Goal: Transaction & Acquisition: Purchase product/service

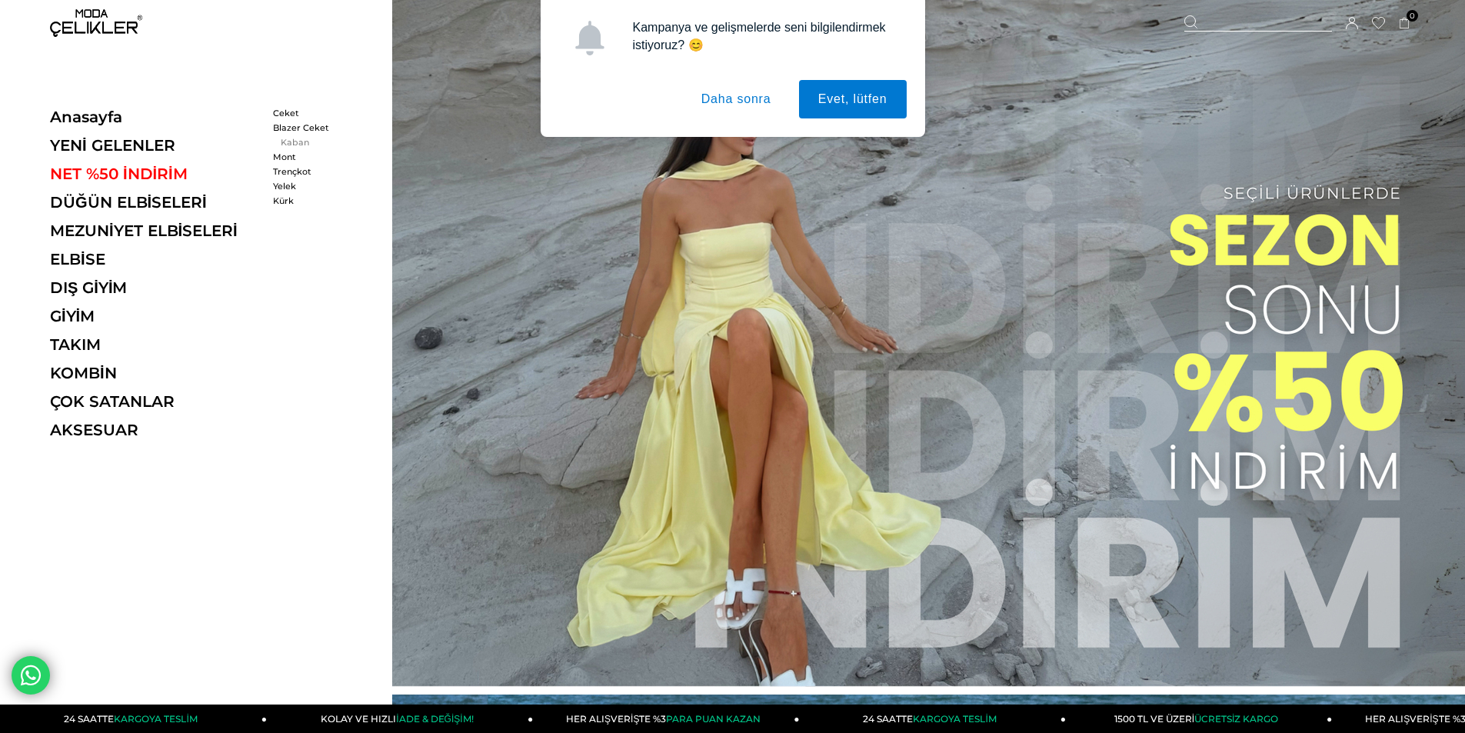
click at [292, 139] on link "Kaban" at bounding box center [317, 142] width 88 height 11
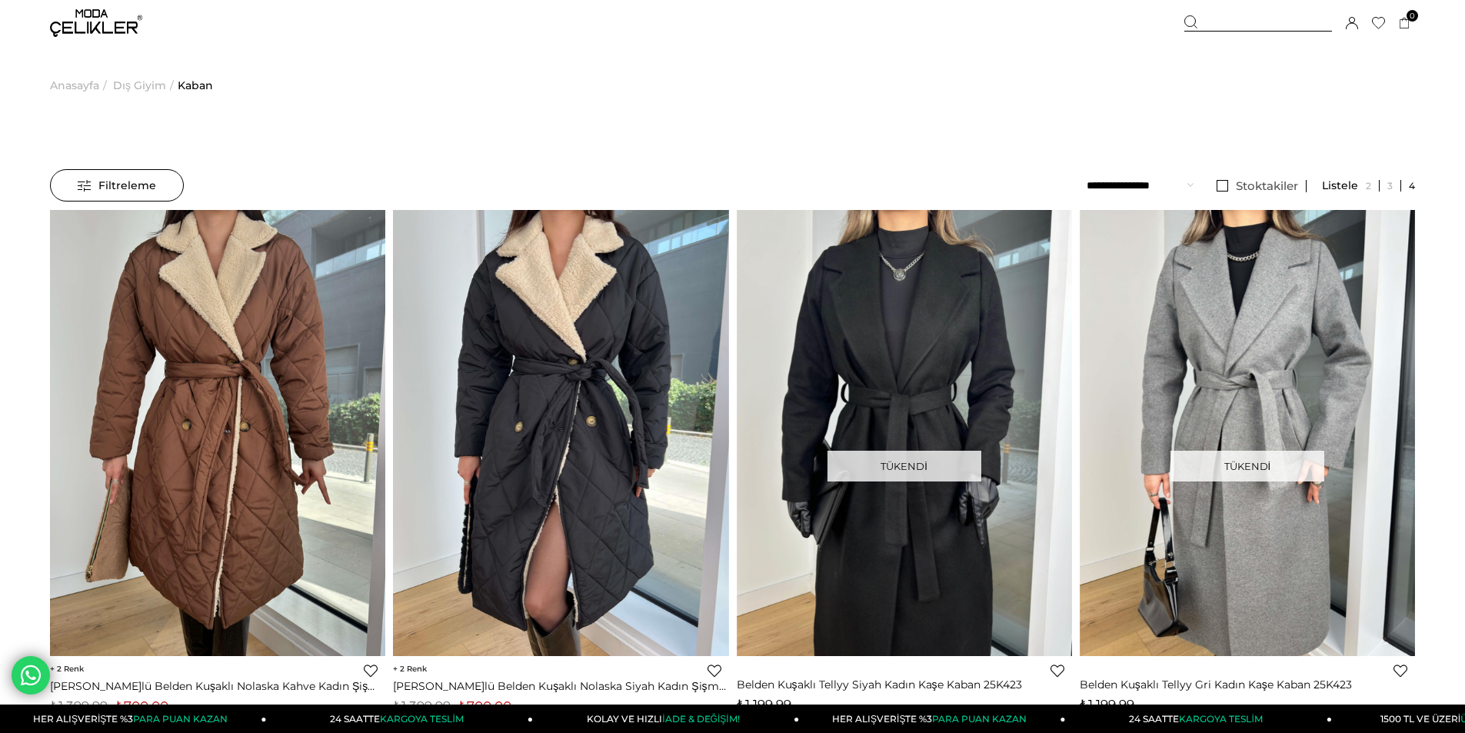
click at [154, 86] on span "Dış Giyim" at bounding box center [139, 85] width 53 height 78
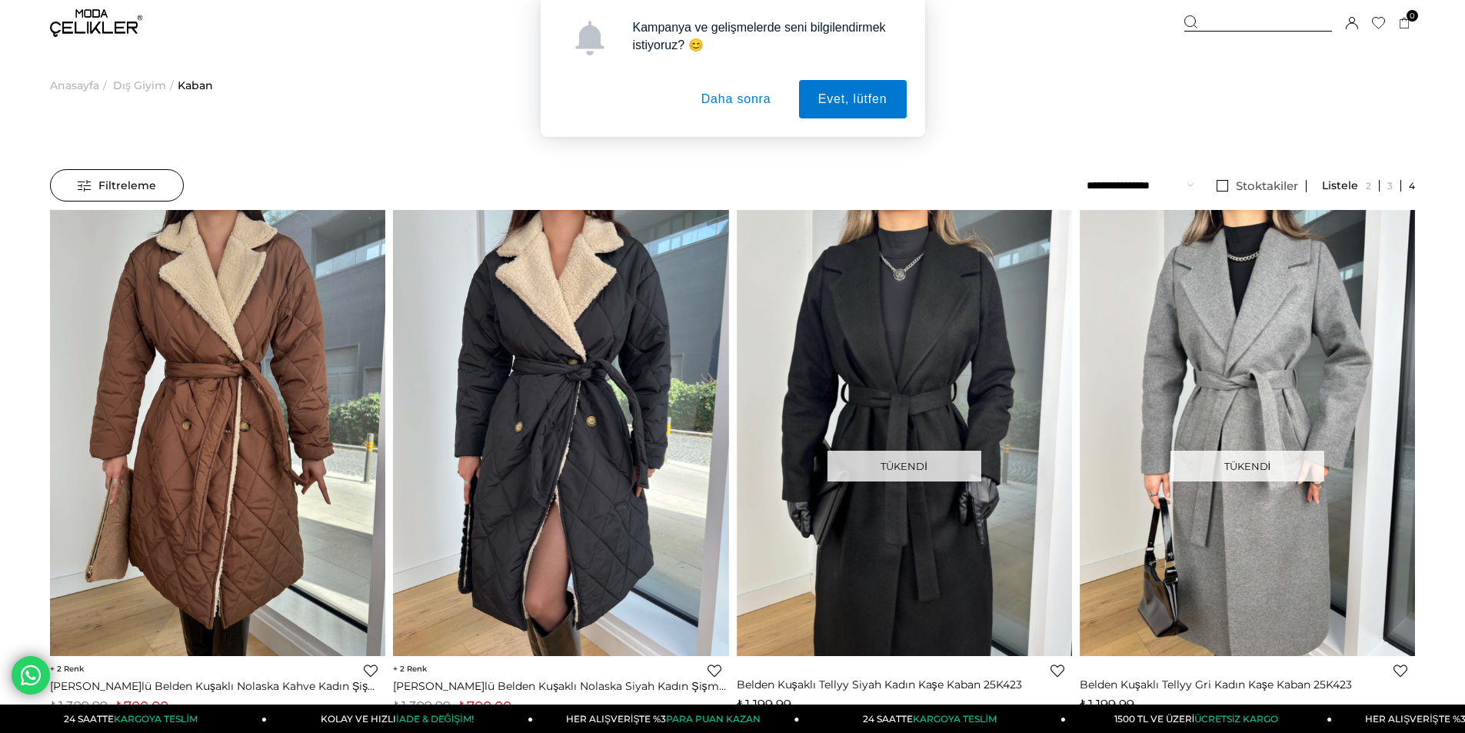
click at [761, 91] on button "Daha sonra" at bounding box center [736, 99] width 108 height 38
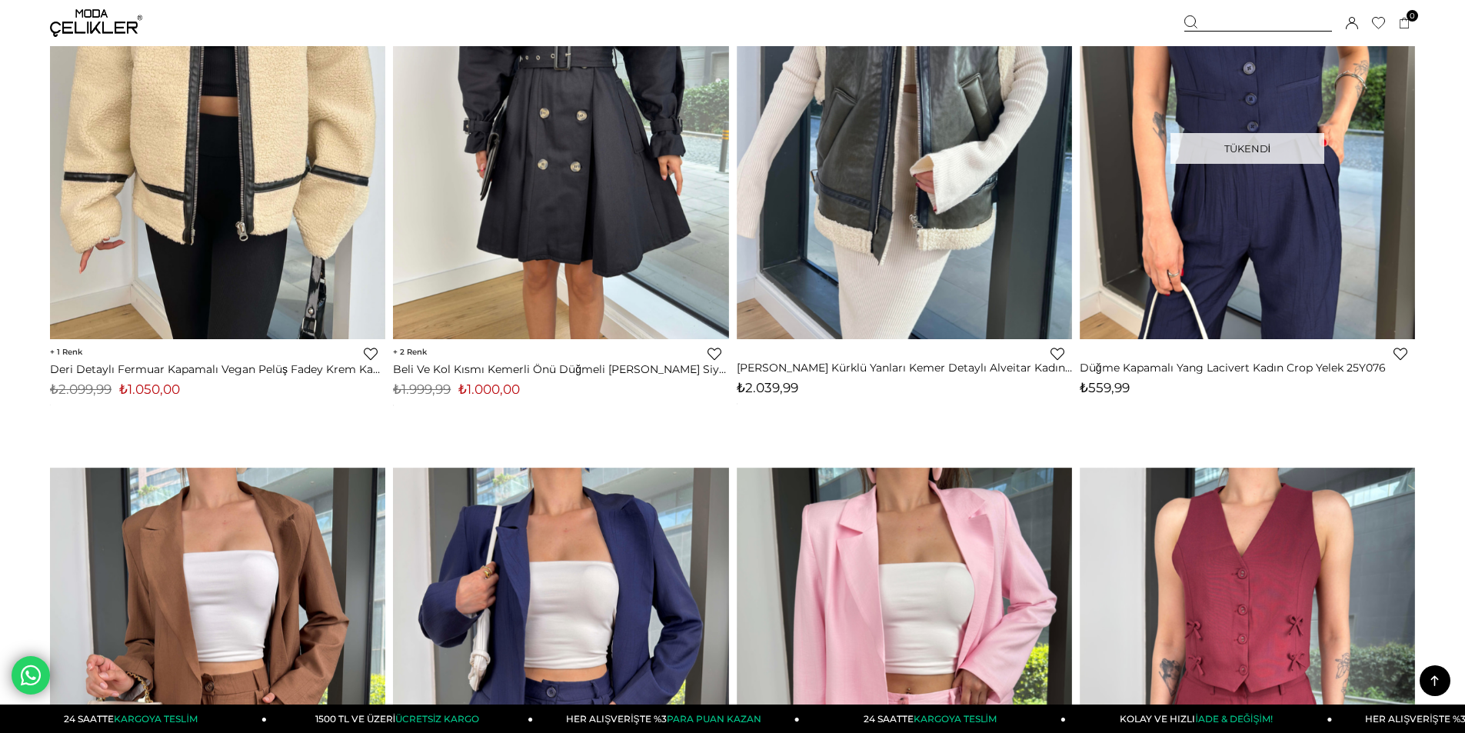
scroll to position [3767, 0]
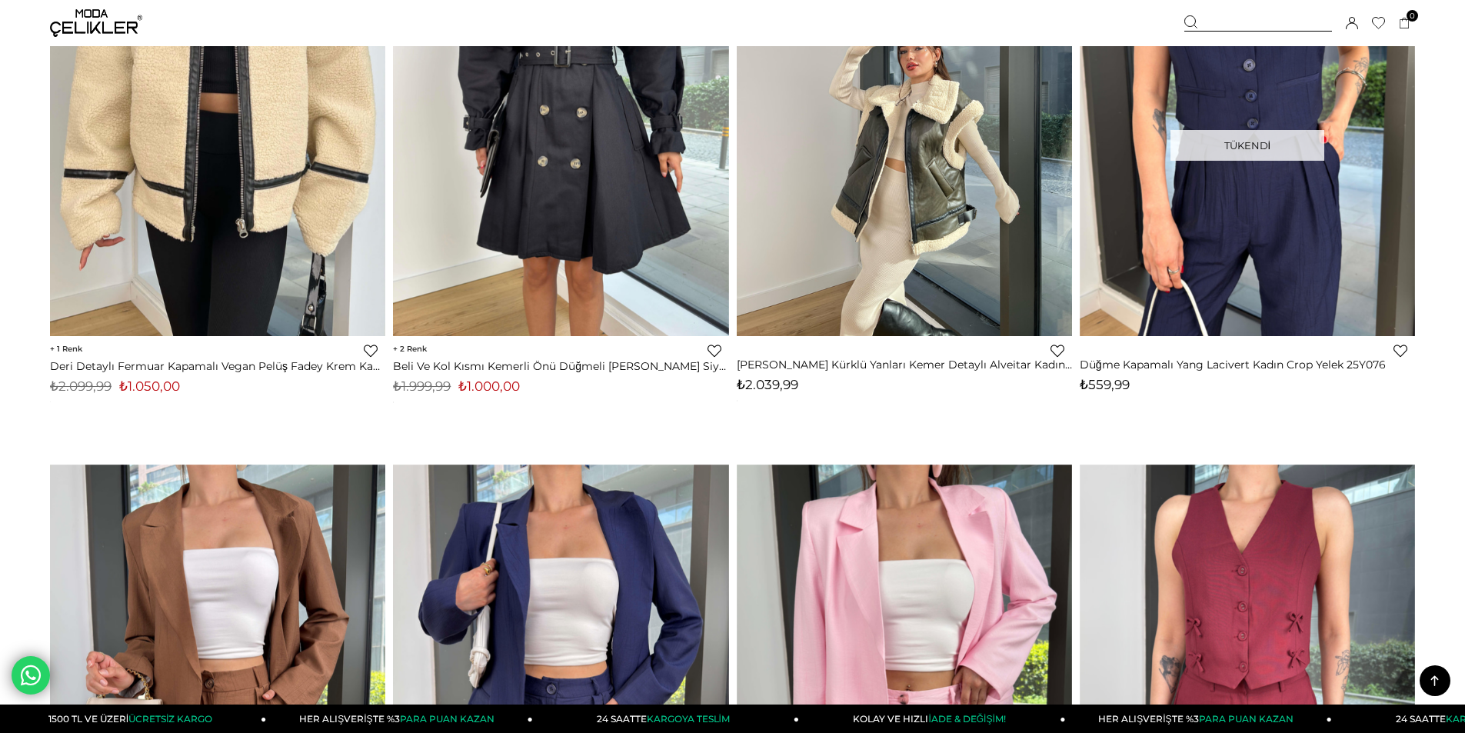
click at [973, 311] on img at bounding box center [904, 113] width 335 height 447
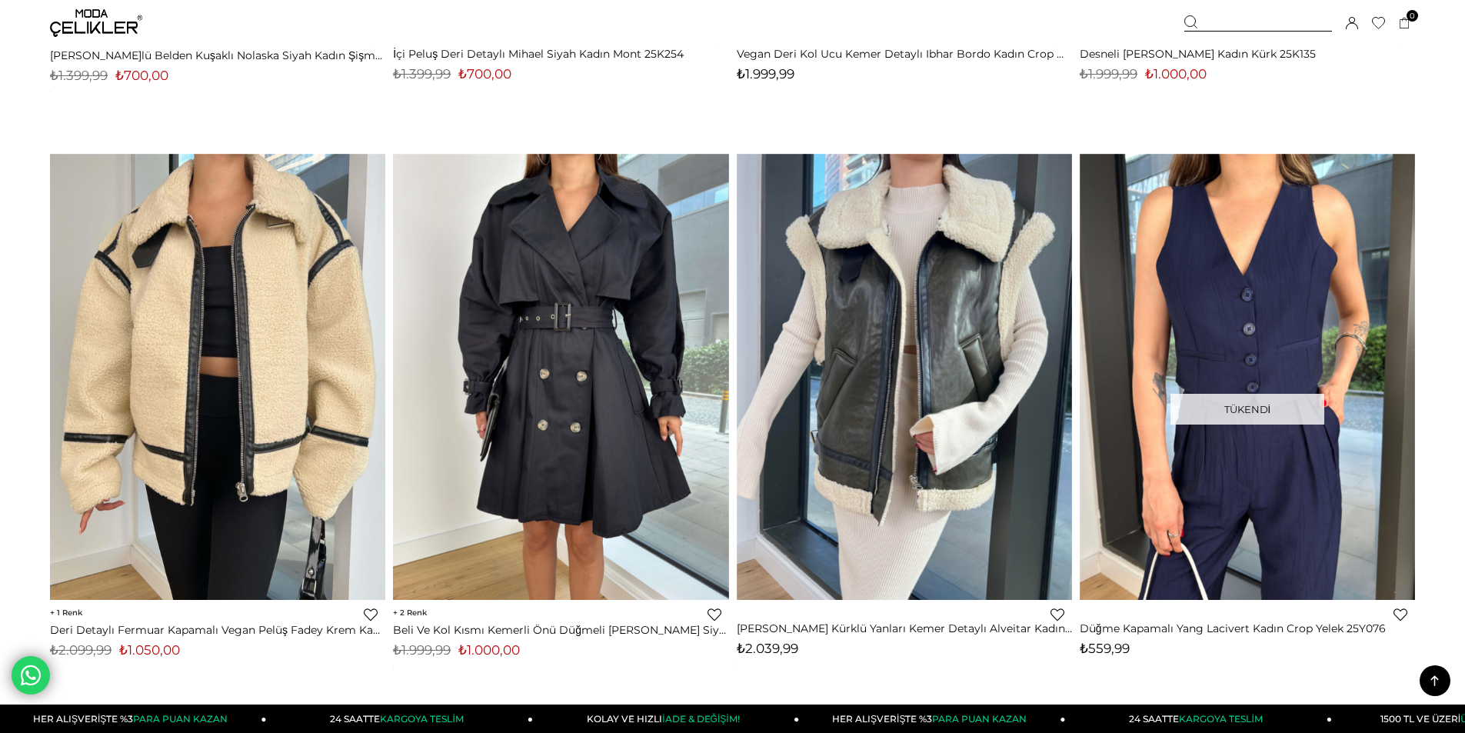
scroll to position [3504, 0]
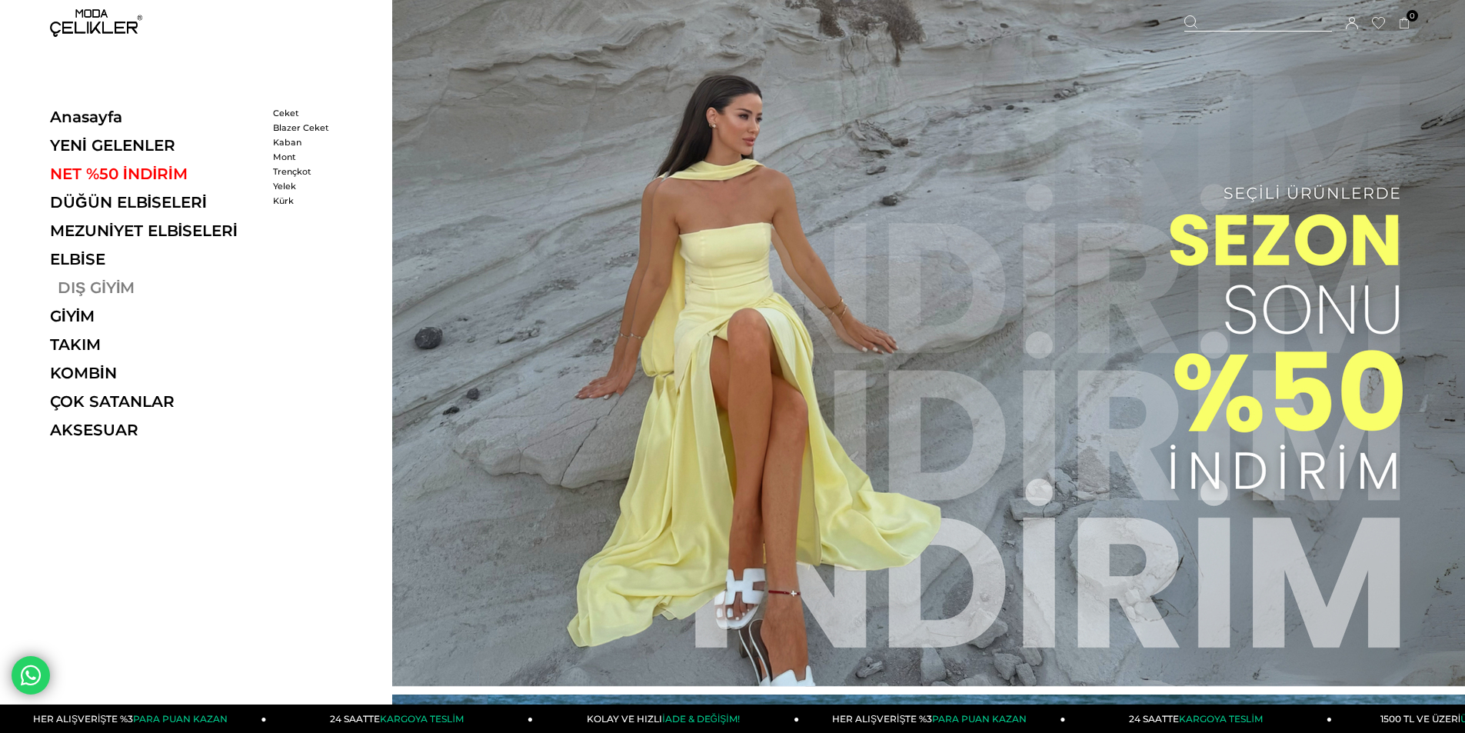
click at [94, 288] on link "DIŞ GİYİM" at bounding box center [155, 287] width 211 height 18
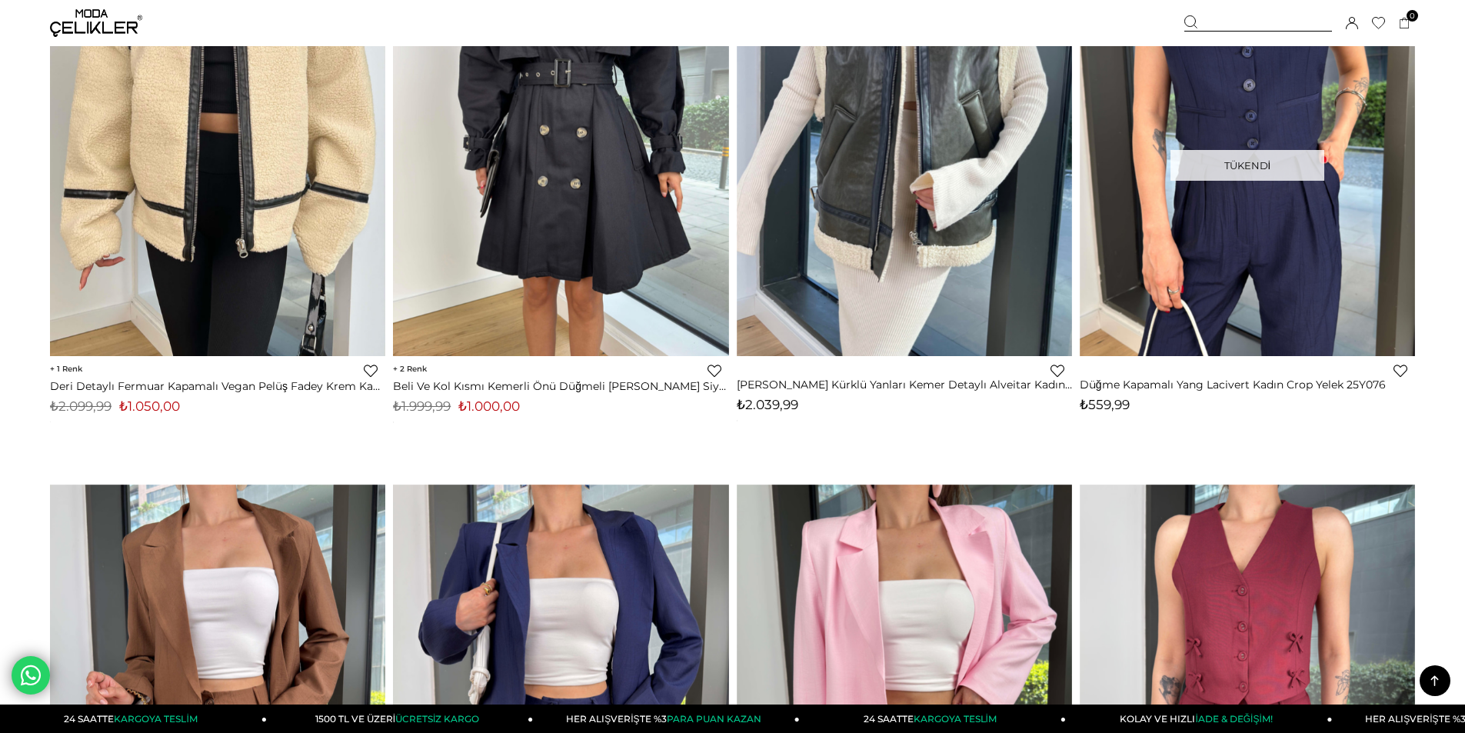
scroll to position [3613, 0]
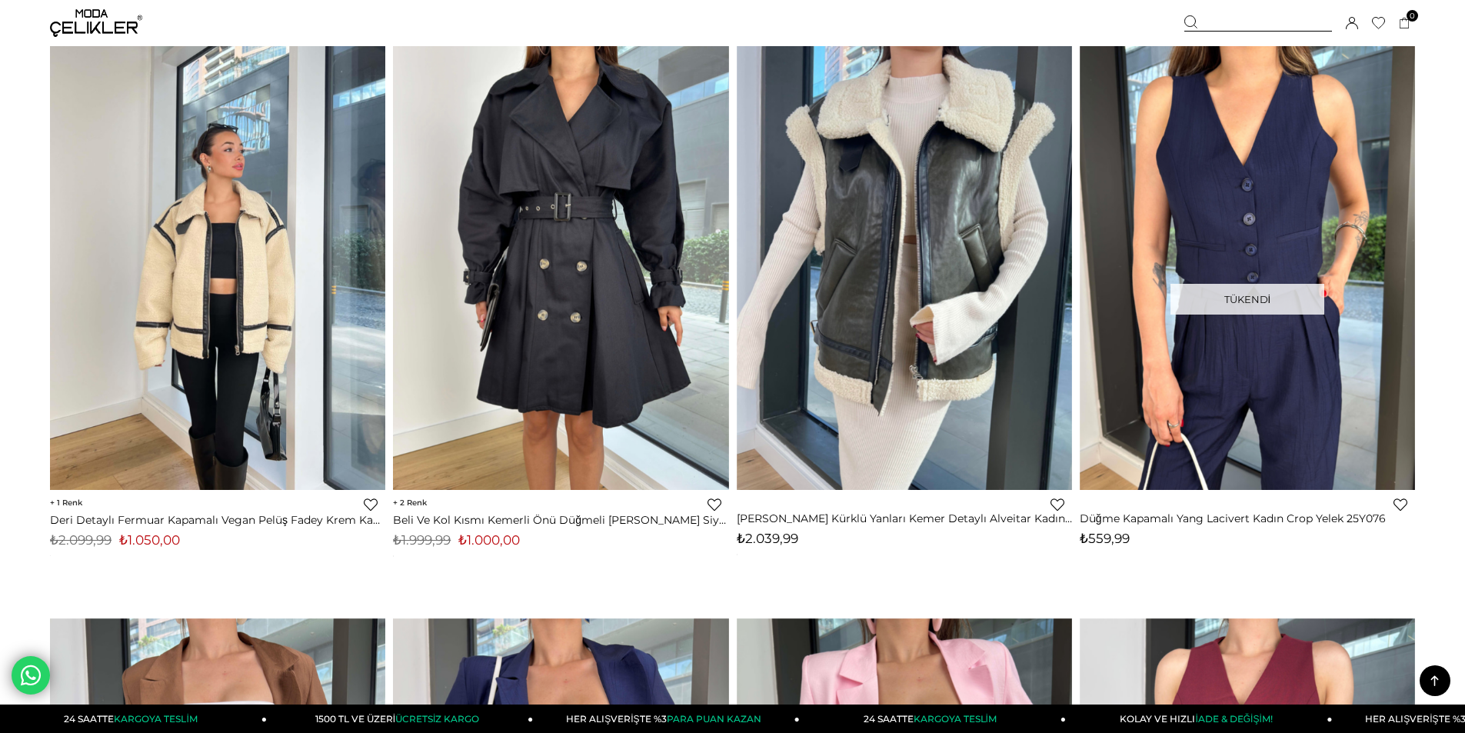
click at [218, 266] on div at bounding box center [218, 267] width 1006 height 446
click at [201, 264] on img at bounding box center [217, 267] width 335 height 447
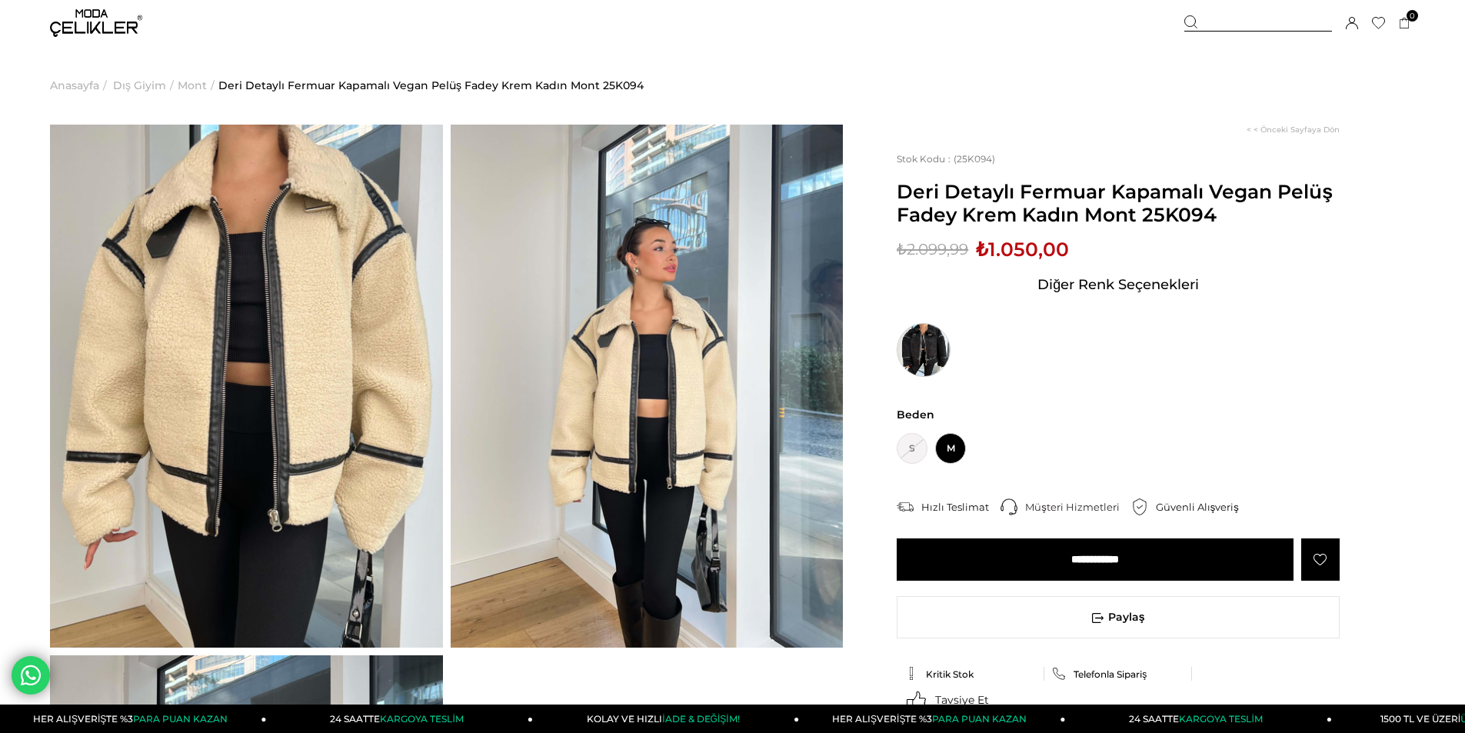
click at [933, 346] on img at bounding box center [923, 350] width 54 height 54
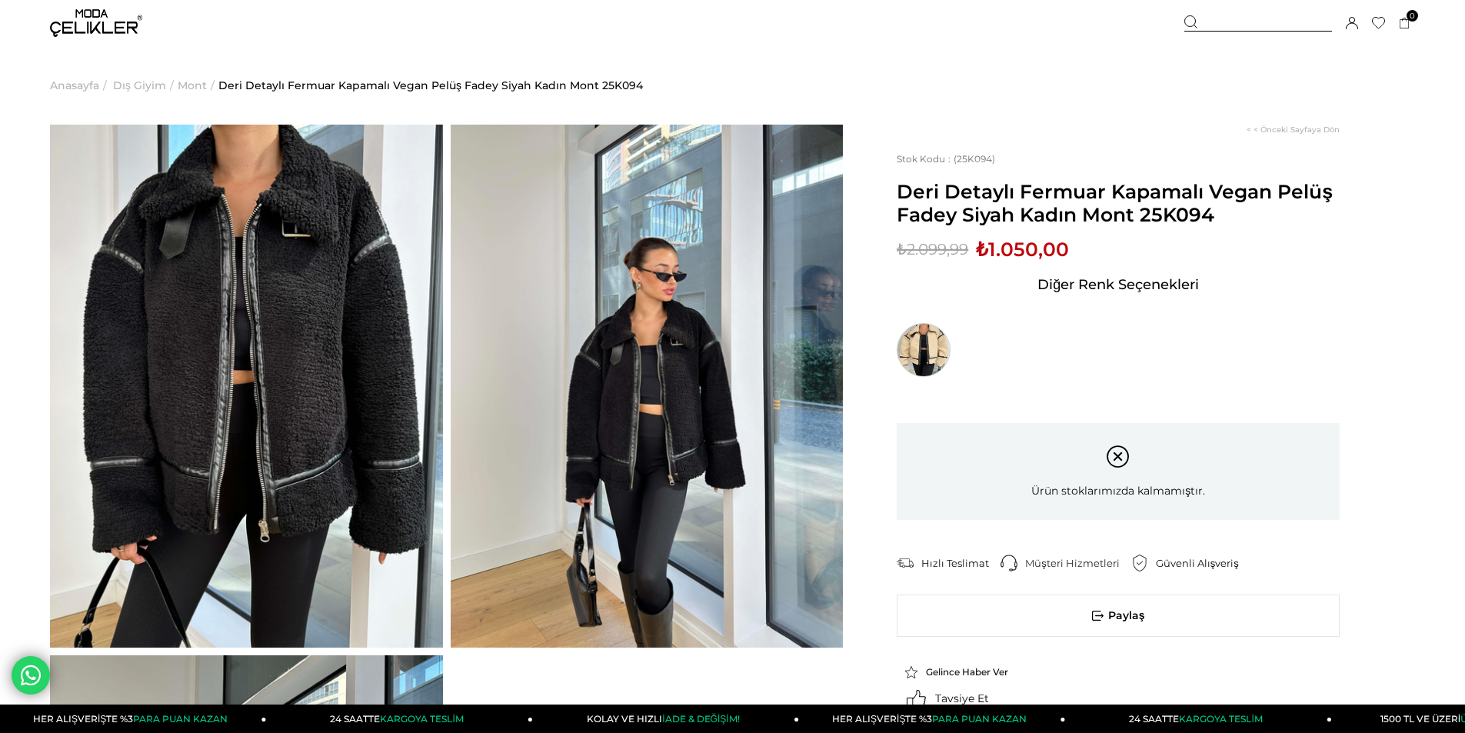
click at [931, 341] on img at bounding box center [923, 350] width 54 height 54
